Goal: Information Seeking & Learning: Learn about a topic

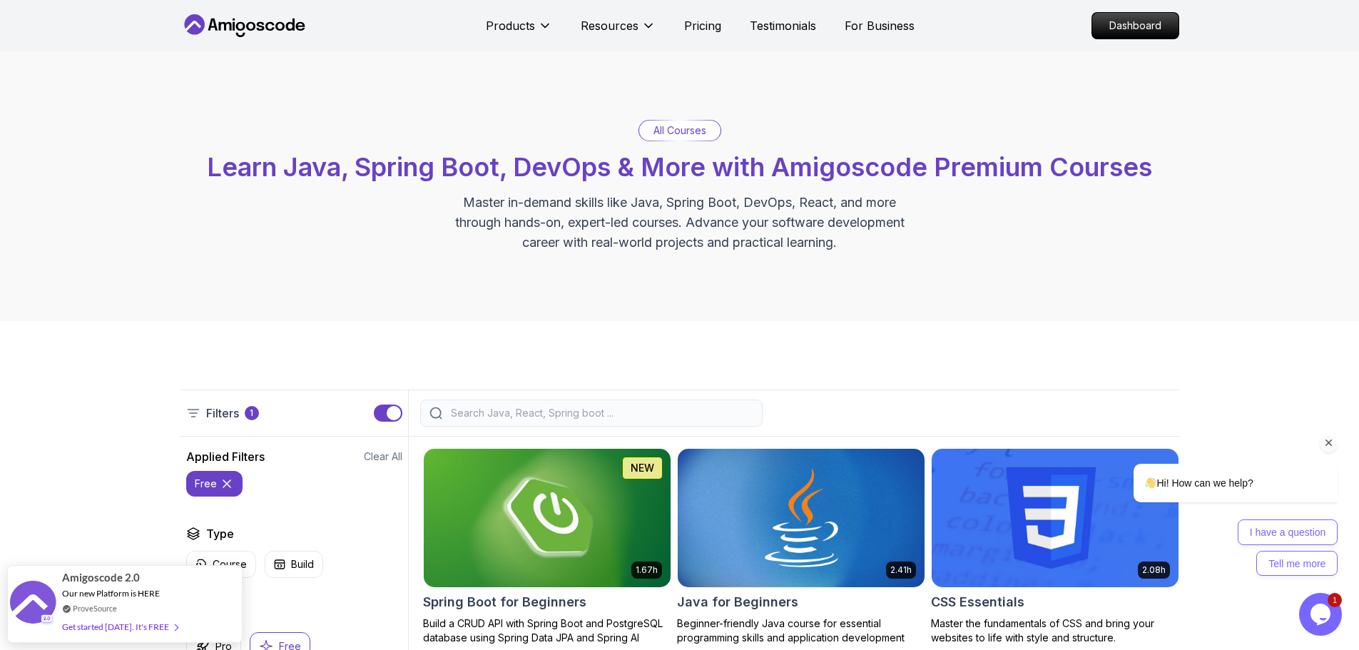
click at [1329, 441] on icon "Chat attention grabber" at bounding box center [1328, 442] width 13 height 13
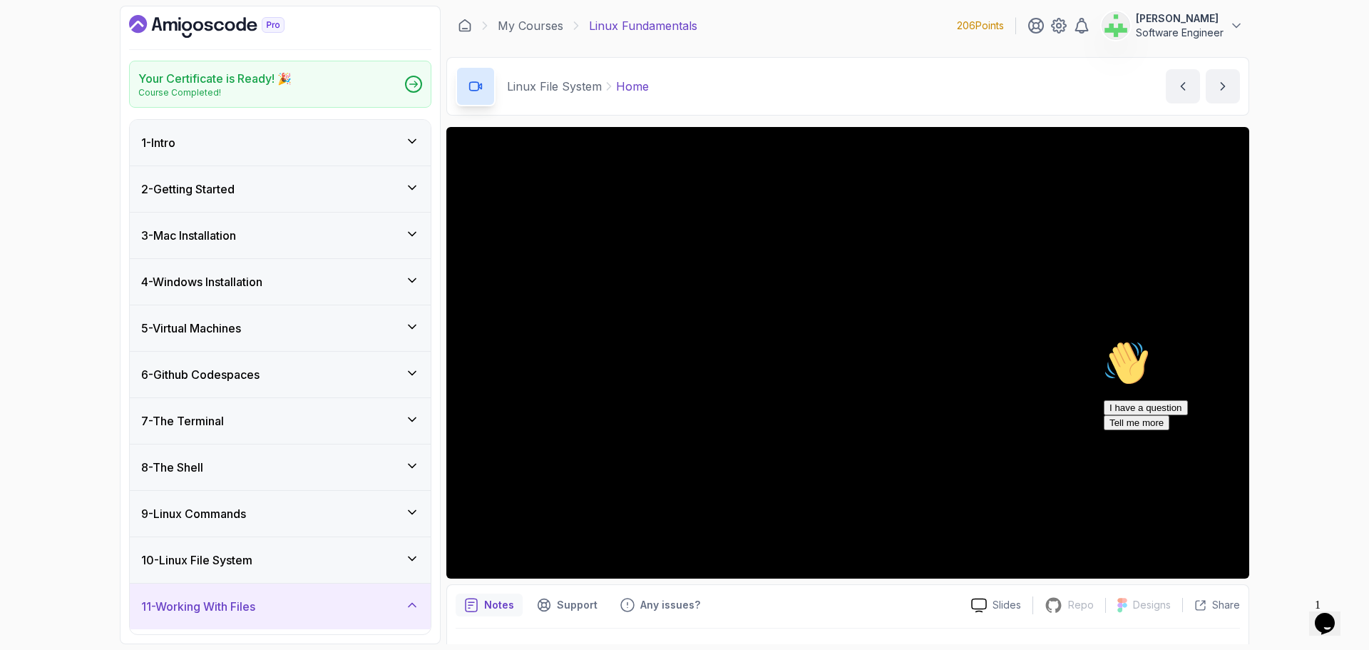
scroll to position [282, 0]
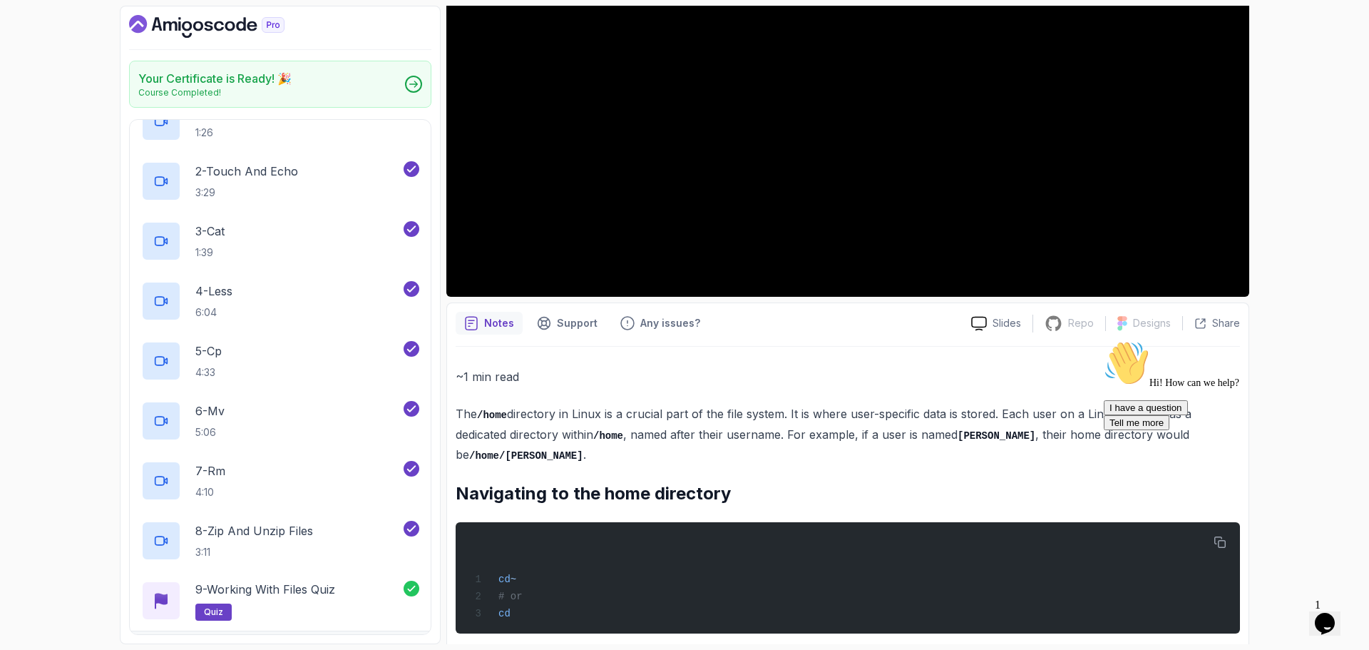
click at [1104, 340] on icon "Chat attention grabber" at bounding box center [1104, 340] width 0 height 0
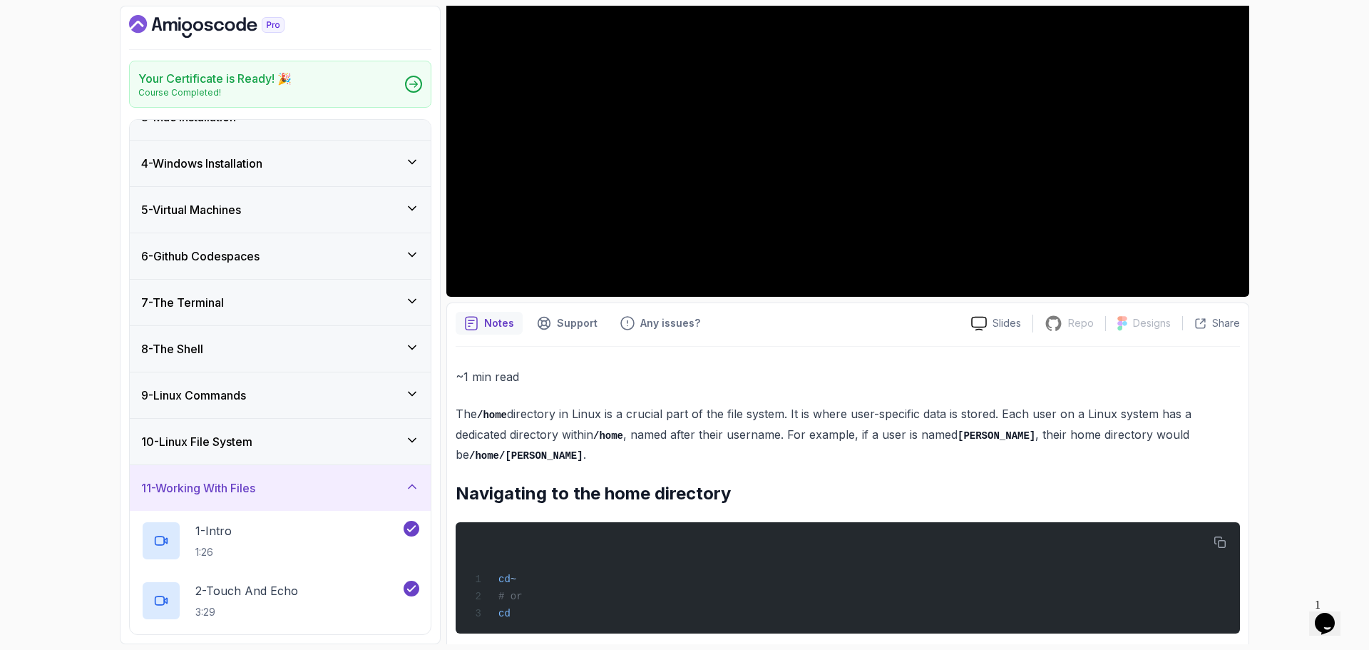
scroll to position [0, 0]
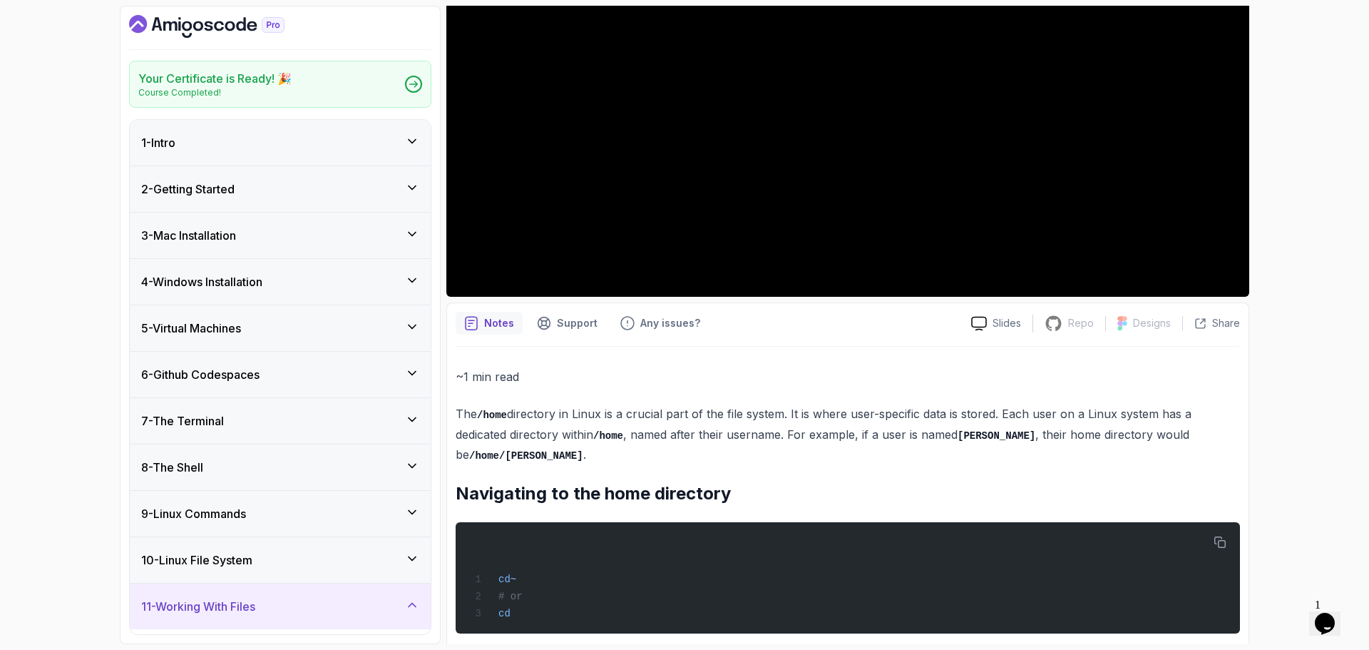
click at [392, 603] on div "11 - Working With Files" at bounding box center [280, 606] width 278 height 17
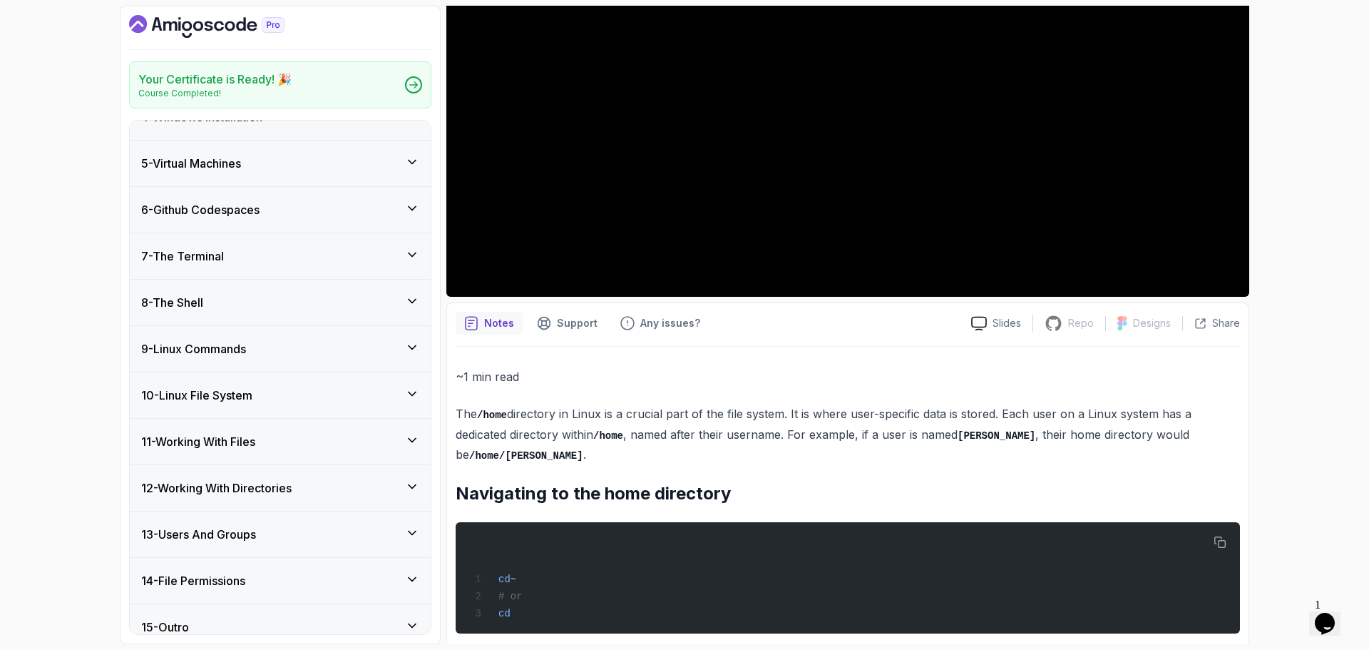
scroll to position [181, 0]
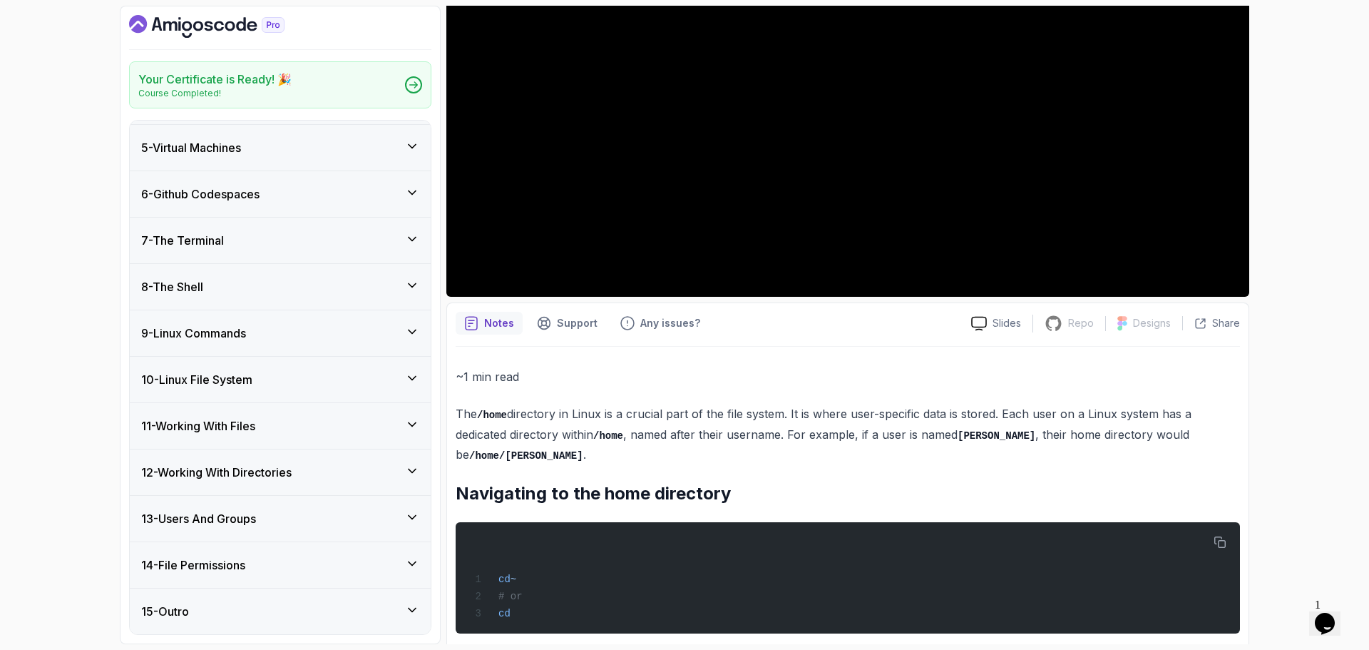
click at [369, 422] on div "11 - Working With Files" at bounding box center [280, 425] width 278 height 17
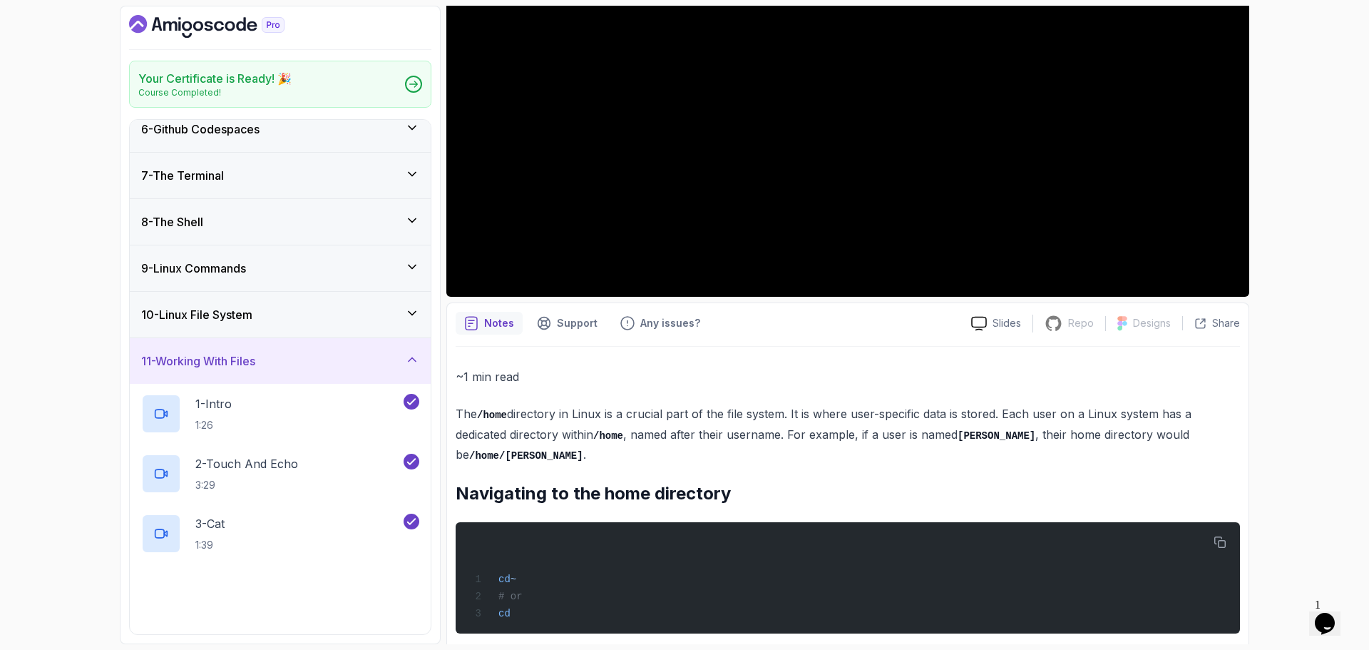
scroll to position [324, 0]
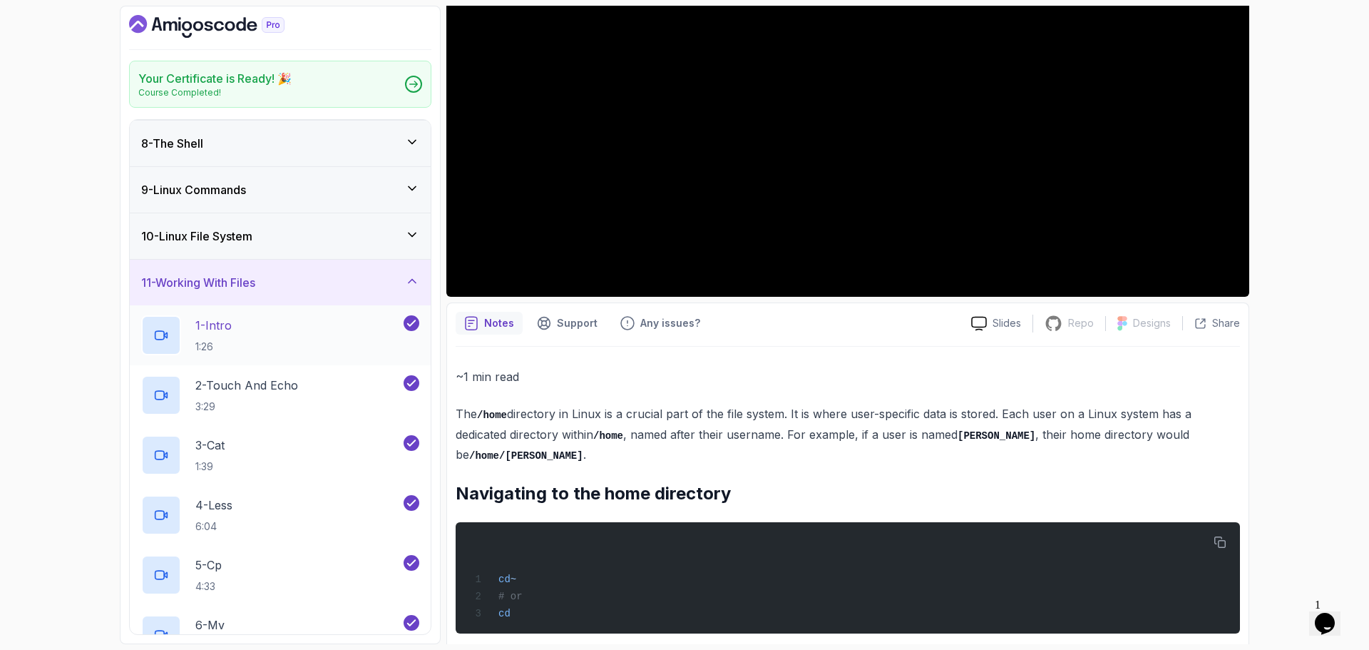
click at [273, 333] on div "1 - Intro 1:26" at bounding box center [271, 335] width 260 height 40
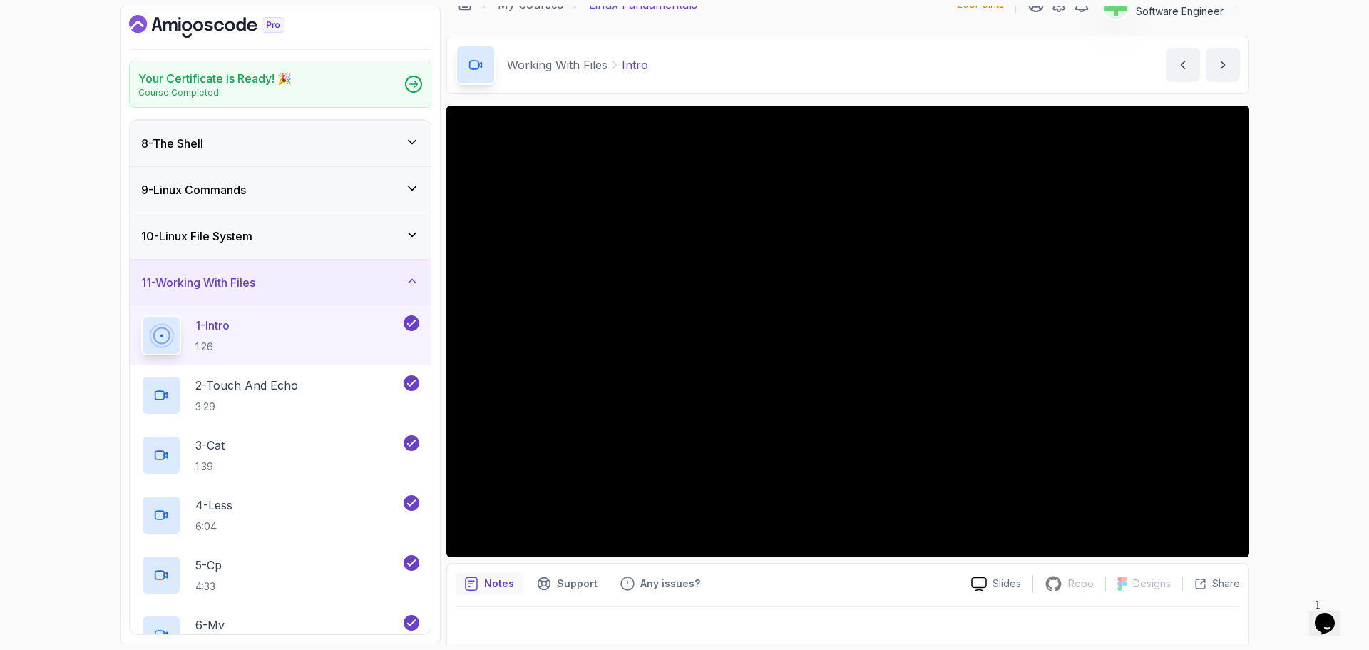
scroll to position [34, 0]
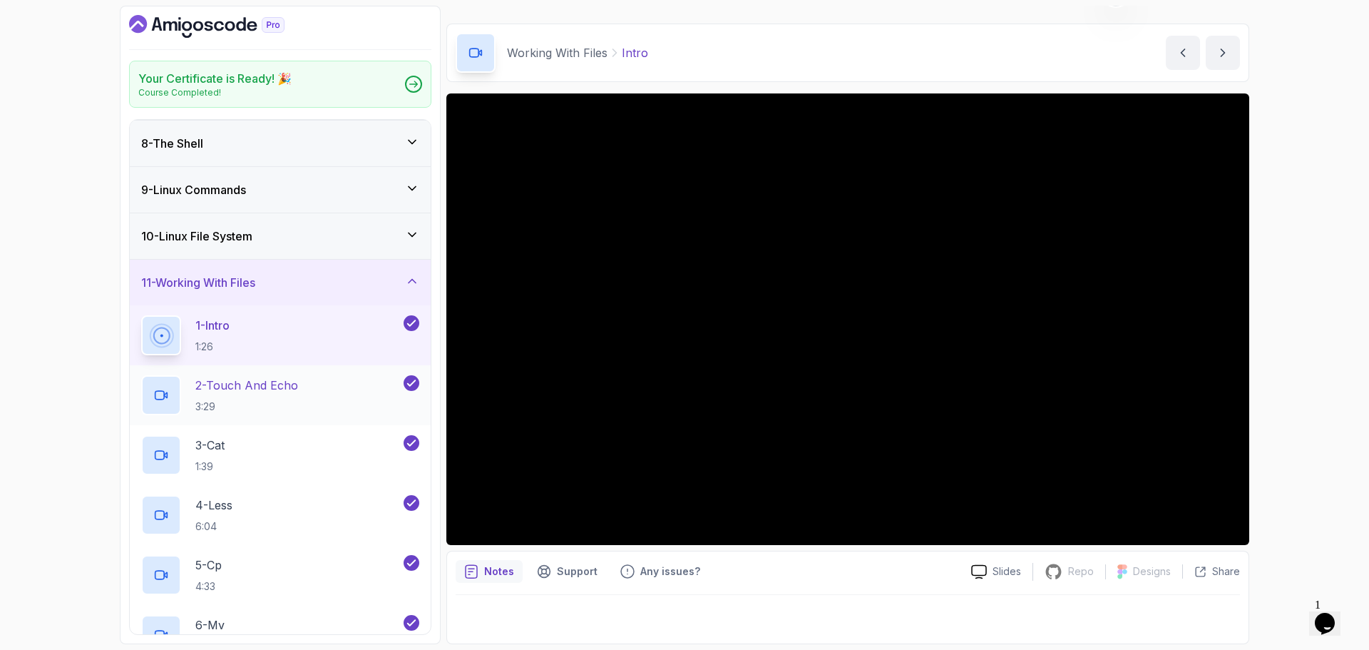
click at [267, 383] on p "2 - Touch And Echo" at bounding box center [246, 385] width 103 height 17
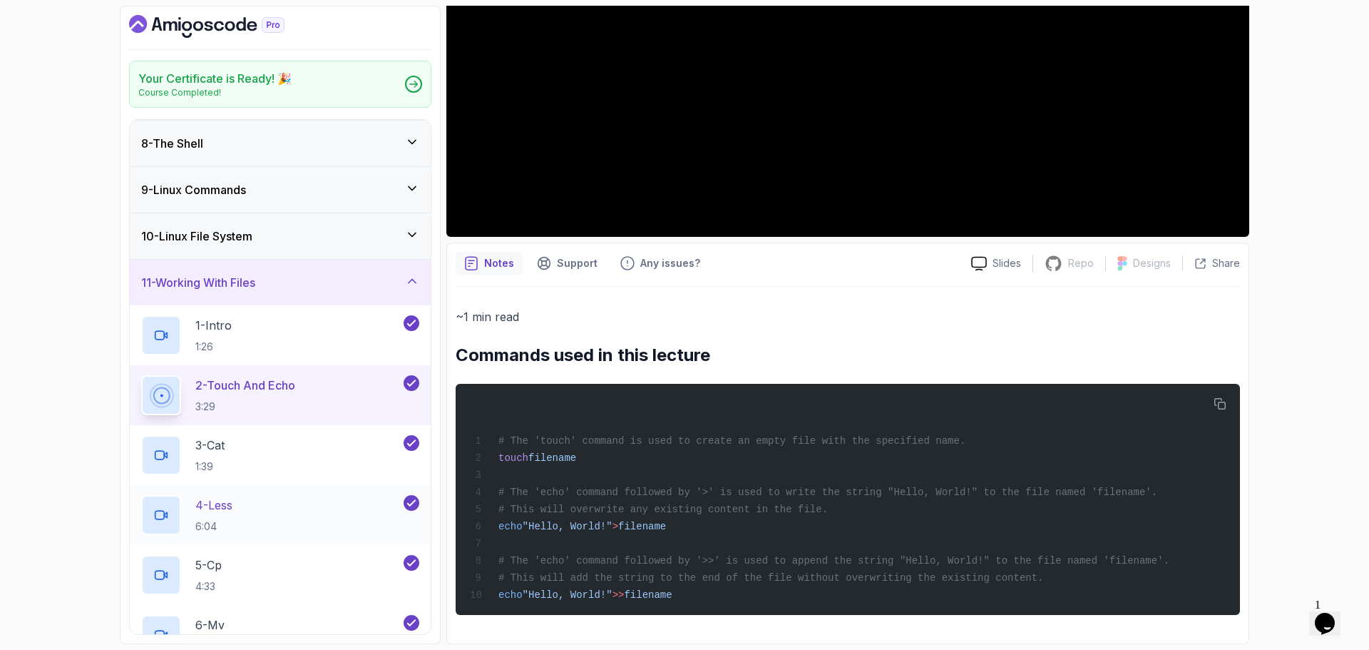
scroll to position [680, 0]
